Goal: Task Accomplishment & Management: Manage account settings

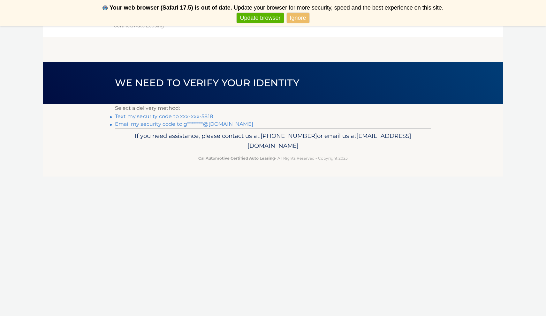
click at [201, 116] on link "Text my security code to xxx-xxx-5818" at bounding box center [164, 116] width 98 height 6
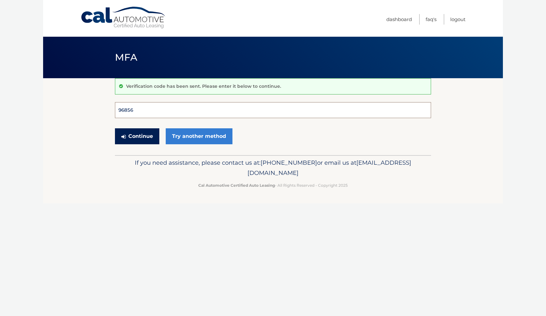
type input "968565"
click at [137, 136] on button "Continue" at bounding box center [137, 136] width 44 height 16
click at [121, 141] on button "Continue" at bounding box center [137, 136] width 44 height 16
click at [146, 134] on button "Continue" at bounding box center [137, 136] width 44 height 16
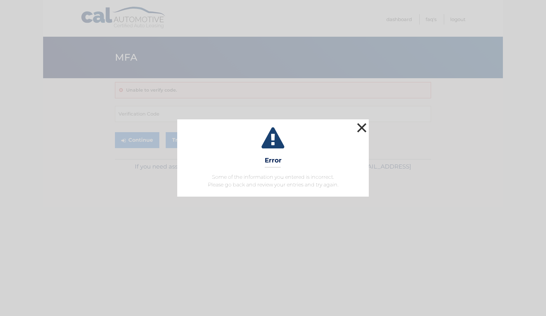
click at [363, 125] on button "×" at bounding box center [361, 127] width 13 height 13
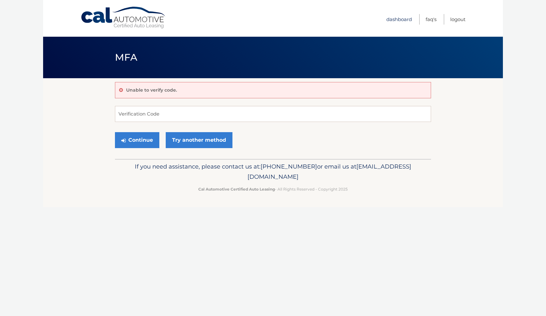
click at [402, 21] on link "Dashboard" at bounding box center [399, 19] width 26 height 11
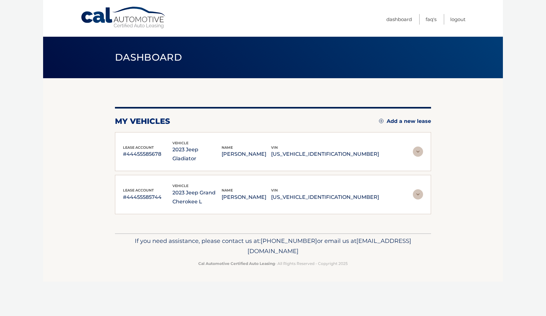
click at [417, 148] on img at bounding box center [418, 152] width 10 height 10
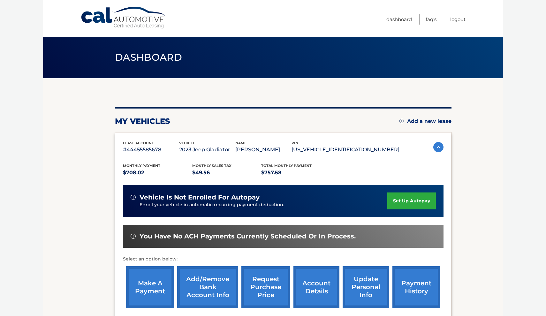
click at [142, 284] on link "make a payment" at bounding box center [150, 287] width 48 height 42
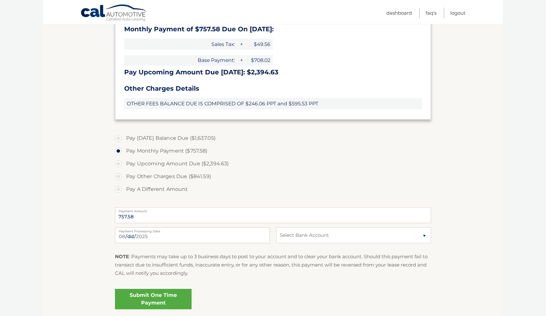
scroll to position [197, 0]
select select "YTlkY2M5YjgtMTVjYi00YTM5LWJkNzMtYWMzNjY5YTAyNjVk"
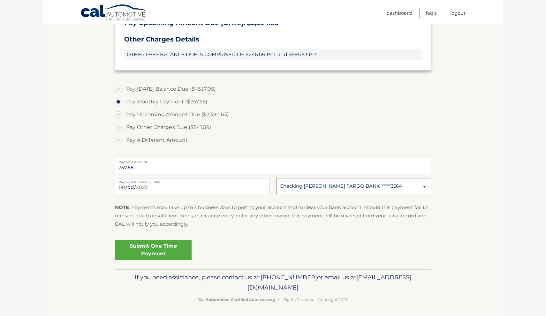
scroll to position [246, 0]
click at [162, 248] on link "Submit One Time Payment" at bounding box center [153, 250] width 77 height 20
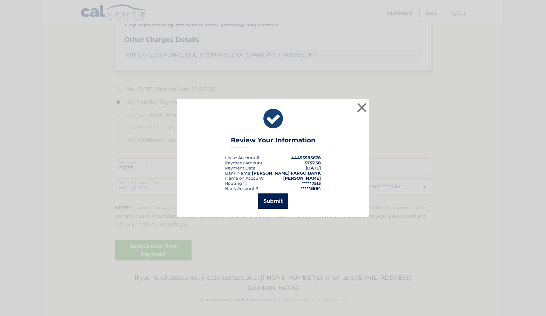
click at [268, 205] on button "Submit" at bounding box center [273, 201] width 30 height 15
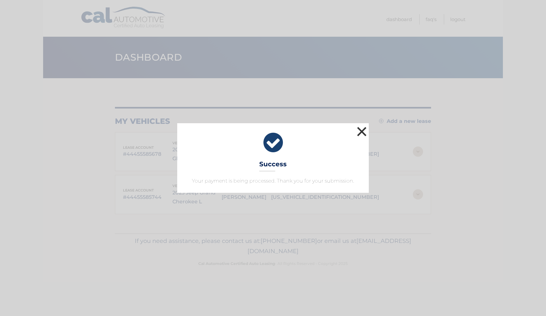
click at [365, 130] on button "×" at bounding box center [361, 131] width 13 height 13
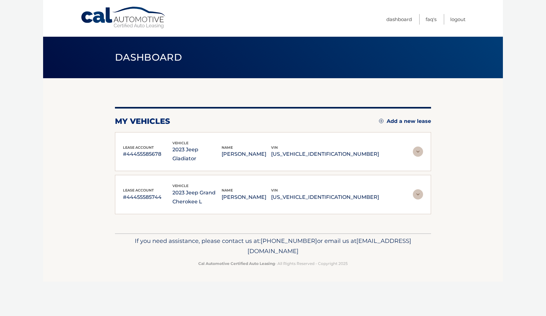
click at [419, 189] on img at bounding box center [418, 194] width 10 height 10
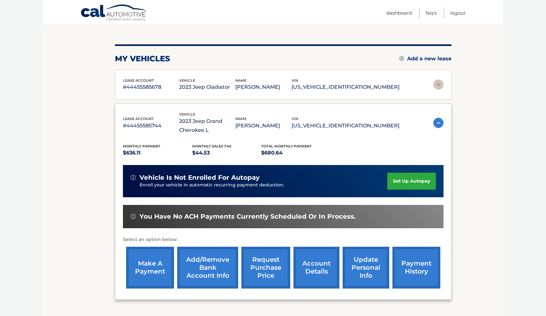
scroll to position [62, 0]
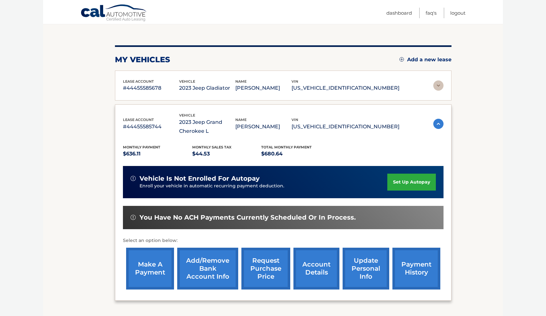
click at [149, 265] on link "make a payment" at bounding box center [150, 269] width 48 height 42
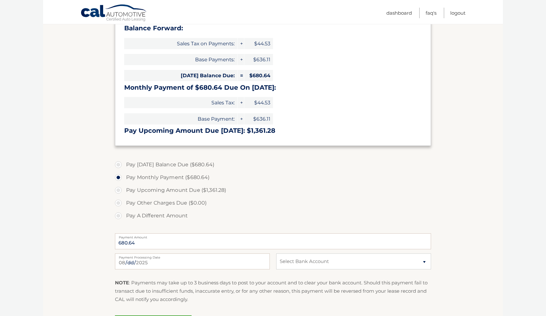
scroll to position [106, 0]
select select "OWM2Y2UwYzQtOTkxYi00MzUzLTk0NGItNzc3YzQ2MWRiNjBl"
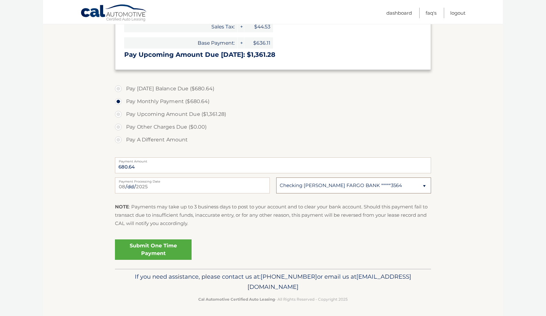
scroll to position [181, 0]
click at [169, 242] on link "Submit One Time Payment" at bounding box center [153, 250] width 77 height 20
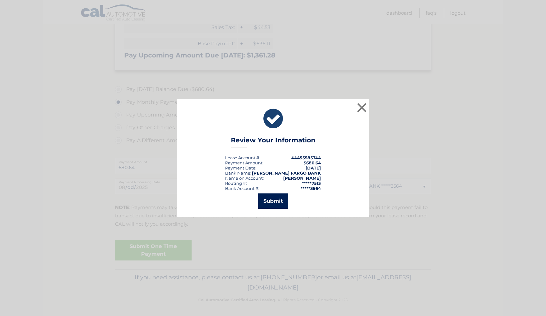
click at [269, 202] on button "Submit" at bounding box center [273, 201] width 30 height 15
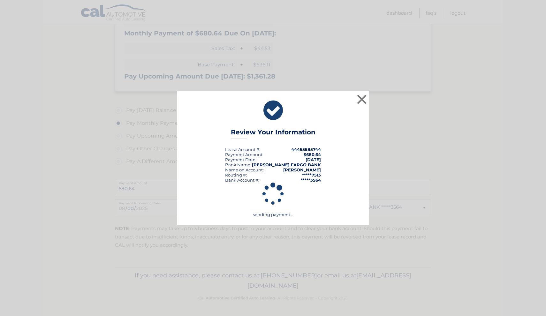
scroll to position [158, 0]
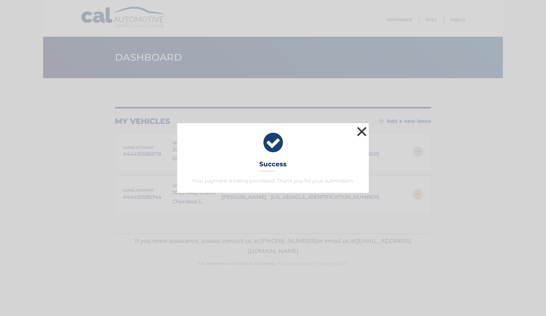
click at [359, 136] on button "×" at bounding box center [361, 131] width 13 height 13
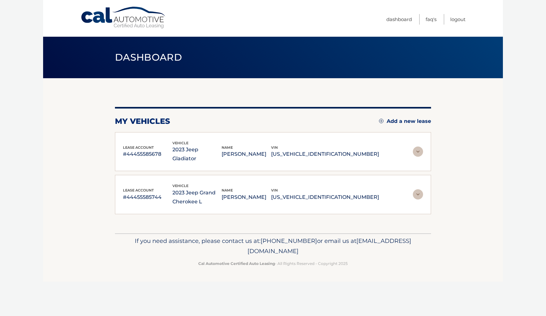
click at [417, 148] on img at bounding box center [418, 152] width 10 height 10
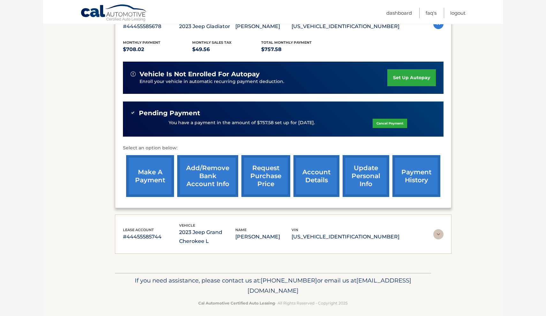
scroll to position [124, 0]
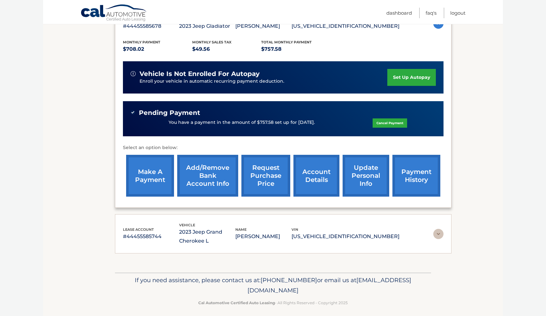
click at [435, 233] on img at bounding box center [438, 234] width 10 height 10
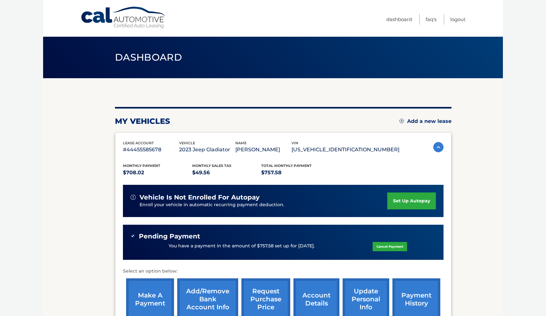
scroll to position [0, 0]
